Goal: Information Seeking & Learning: Check status

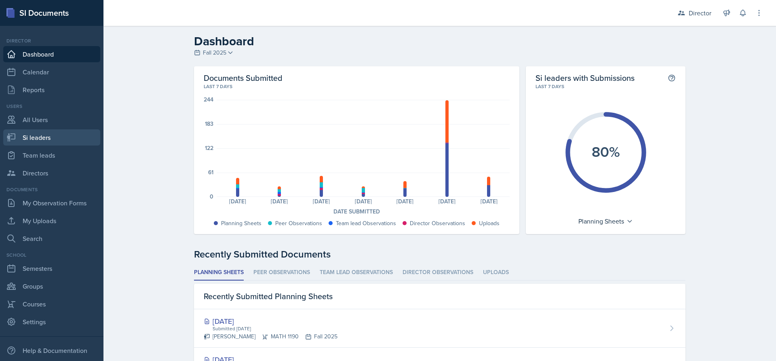
click at [51, 141] on link "Si leaders" at bounding box center [51, 137] width 97 height 16
select select "2bed604d-1099-4043-b1bc-2365e8740244"
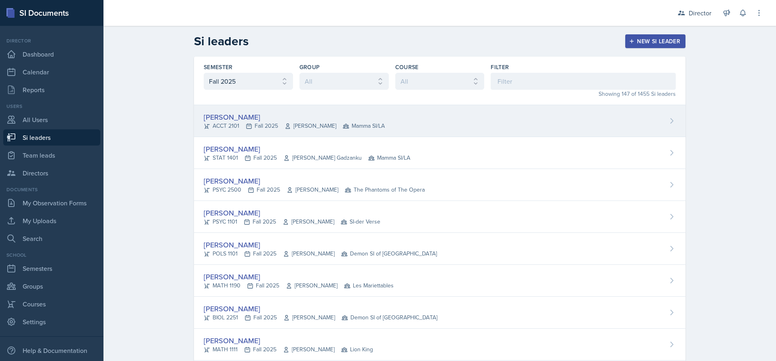
click at [321, 124] on span "[PERSON_NAME]" at bounding box center [311, 126] width 52 height 8
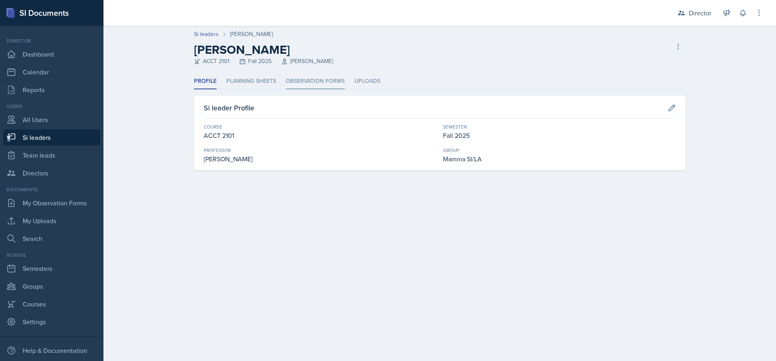
click at [300, 77] on li "Observation Forms" at bounding box center [315, 82] width 59 height 16
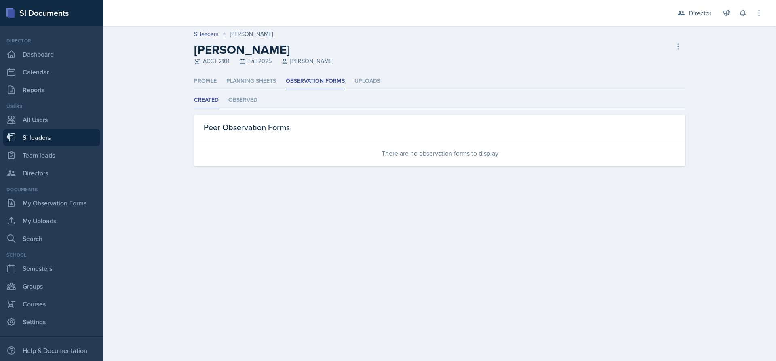
click at [239, 109] on div "Created Observed Created Observed Peer Observation Forms There are no observati…" at bounding box center [440, 130] width 492 height 74
click at [269, 82] on li "Planning Sheets" at bounding box center [251, 82] width 50 height 16
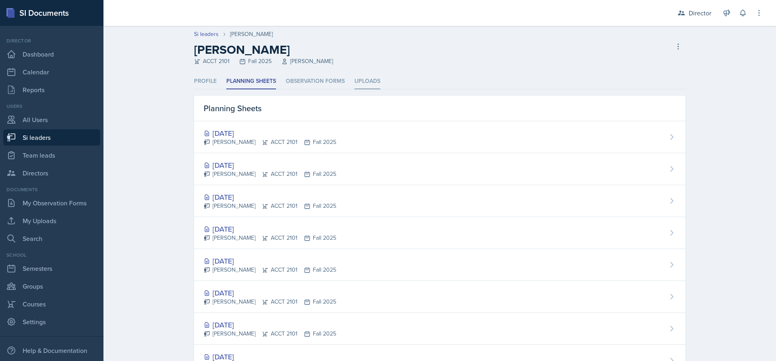
click at [365, 83] on li "Uploads" at bounding box center [368, 82] width 26 height 16
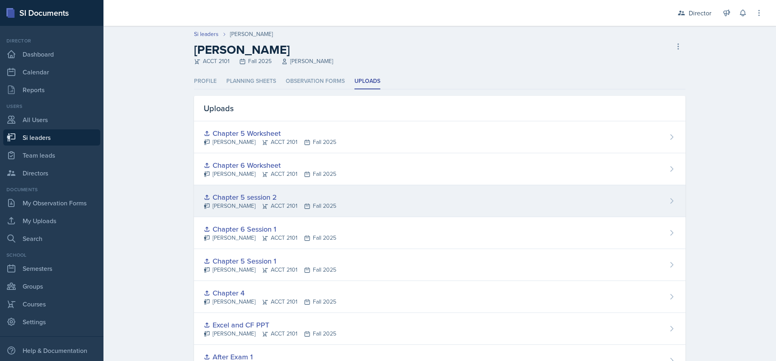
click at [256, 196] on div "Chapter 5 session 2" at bounding box center [270, 197] width 133 height 11
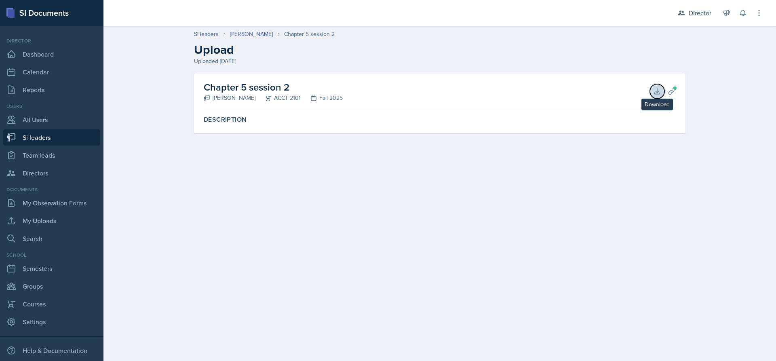
click at [655, 93] on icon at bounding box center [657, 91] width 8 height 8
click at [670, 91] on icon at bounding box center [672, 91] width 8 height 8
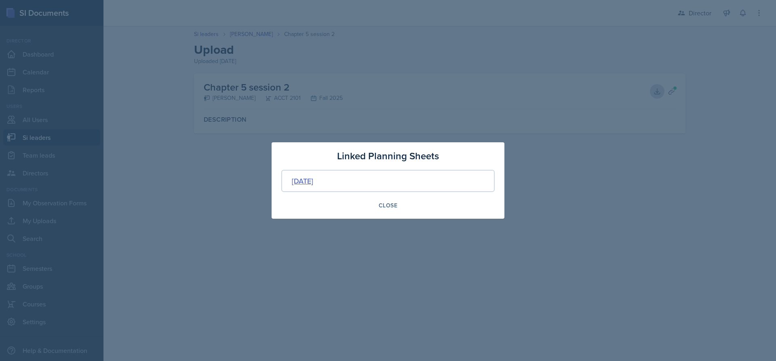
click at [313, 182] on div "[DATE]" at bounding box center [302, 180] width 21 height 11
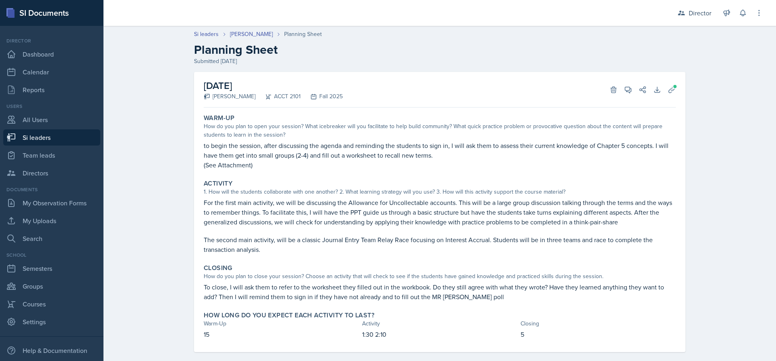
scroll to position [11, 0]
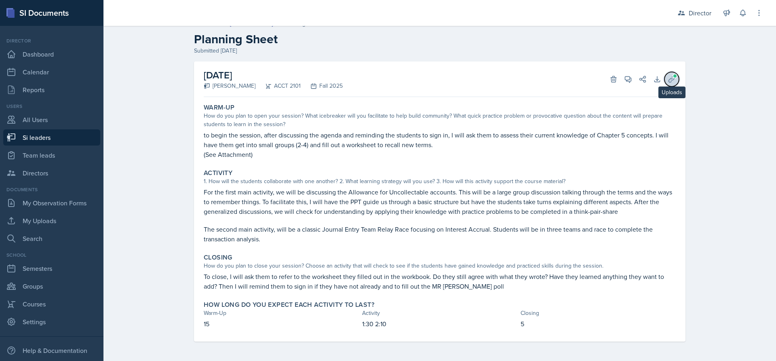
click at [668, 78] on icon at bounding box center [672, 79] width 8 height 8
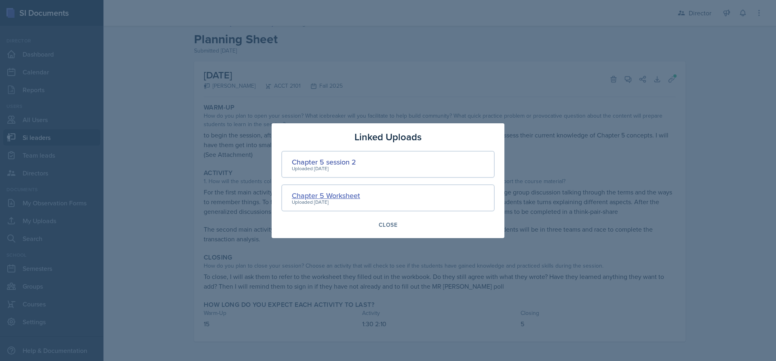
click at [333, 197] on div "Chapter 5 Worksheet" at bounding box center [326, 195] width 68 height 11
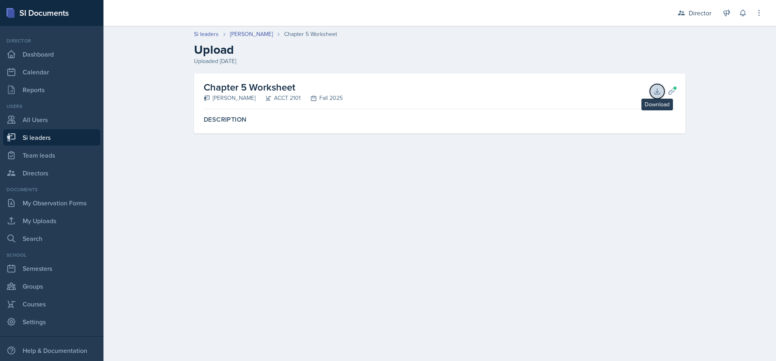
click at [659, 91] on icon at bounding box center [657, 91] width 8 height 8
